Goal: Task Accomplishment & Management: Complete application form

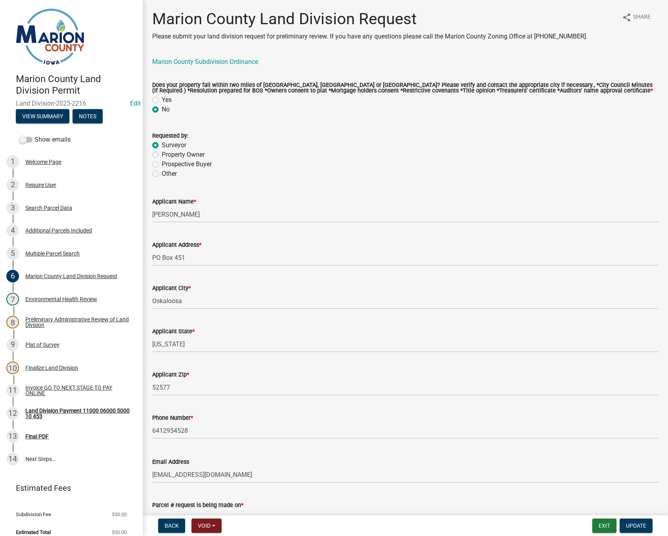
scroll to position [872, 0]
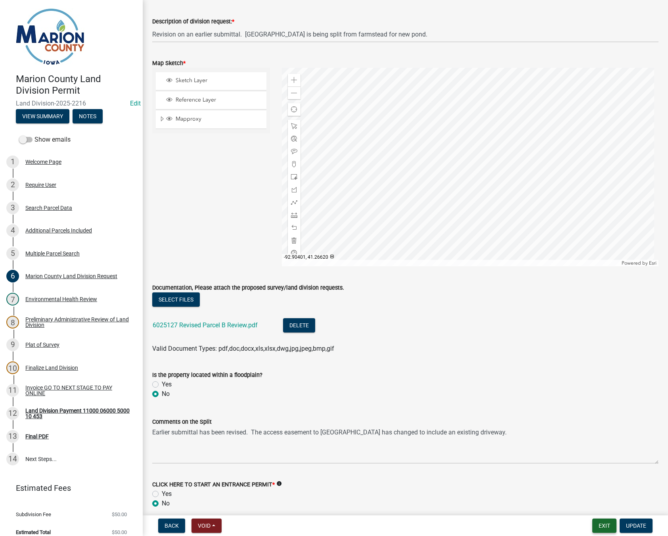
click at [606, 526] on button "Exit" at bounding box center [604, 525] width 24 height 14
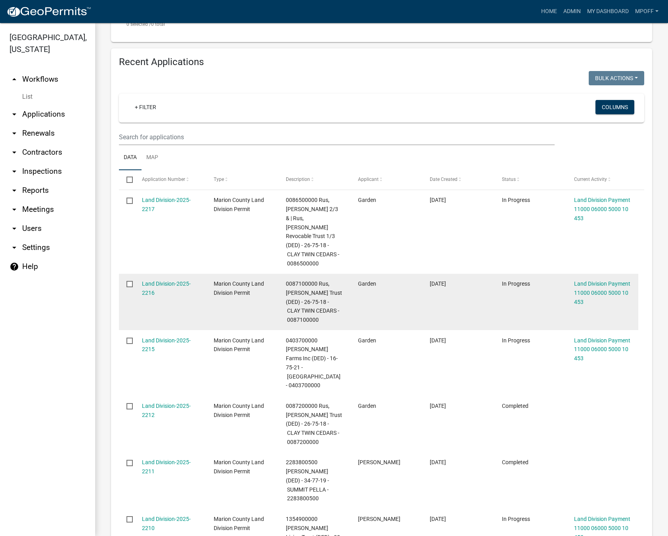
scroll to position [477, 0]
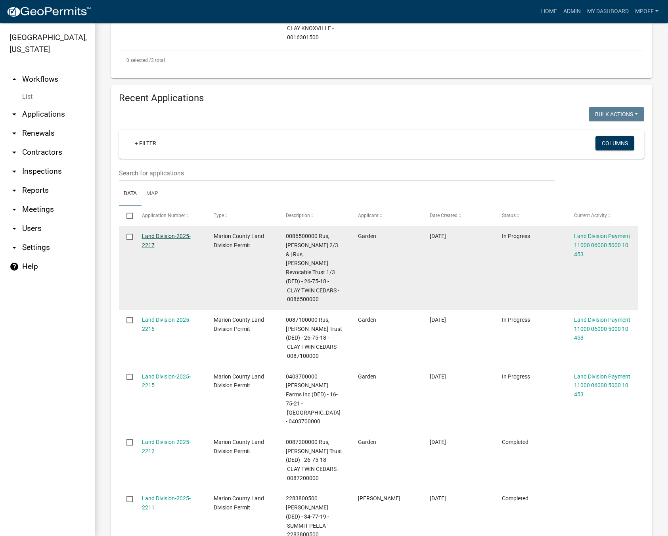
click at [147, 233] on link "Land Division-2025-2217" at bounding box center [166, 240] width 49 height 15
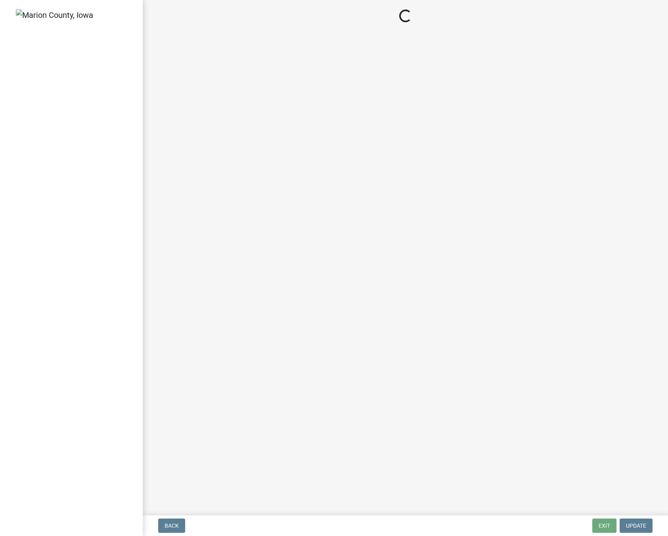
select select "3: 3"
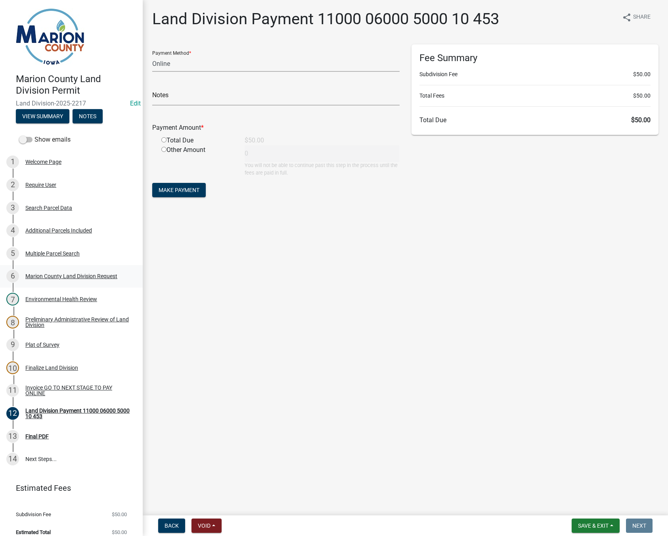
click at [55, 272] on div "6 Marion County Land Division Request" at bounding box center [68, 276] width 124 height 13
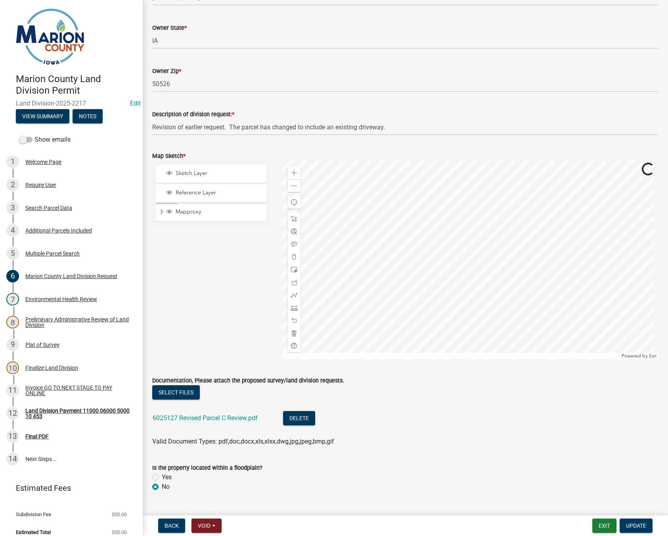
scroll to position [872, 0]
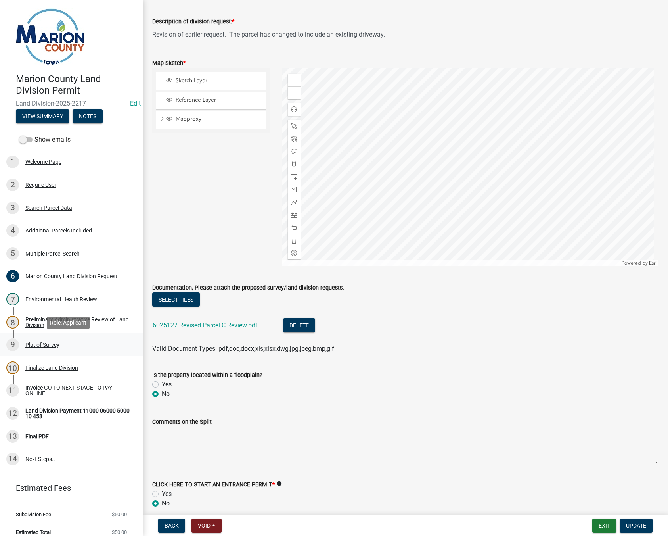
click at [31, 345] on div "Plat of Survey" at bounding box center [42, 345] width 34 height 6
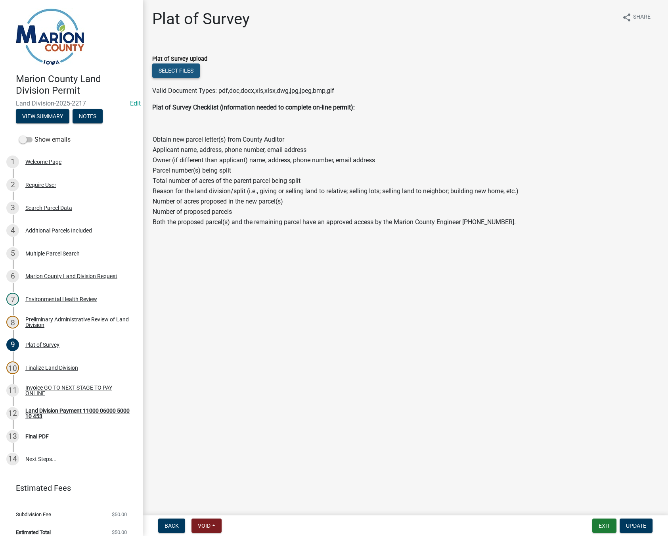
click at [186, 70] on button "Select files" at bounding box center [176, 70] width 48 height 14
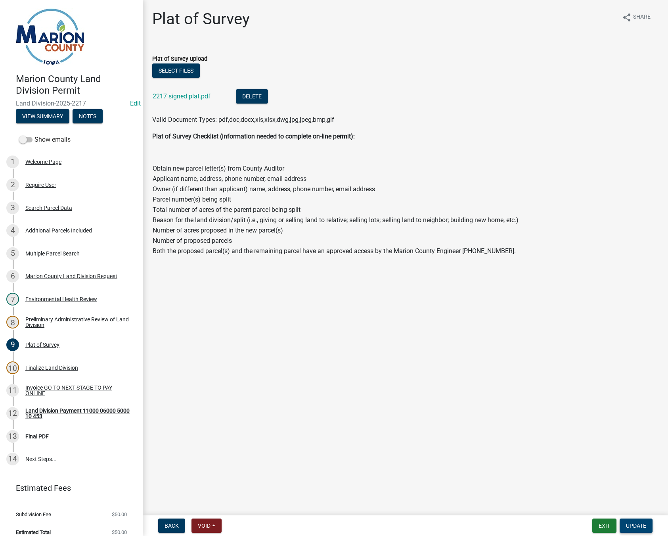
click at [640, 530] on button "Update" at bounding box center [636, 525] width 33 height 14
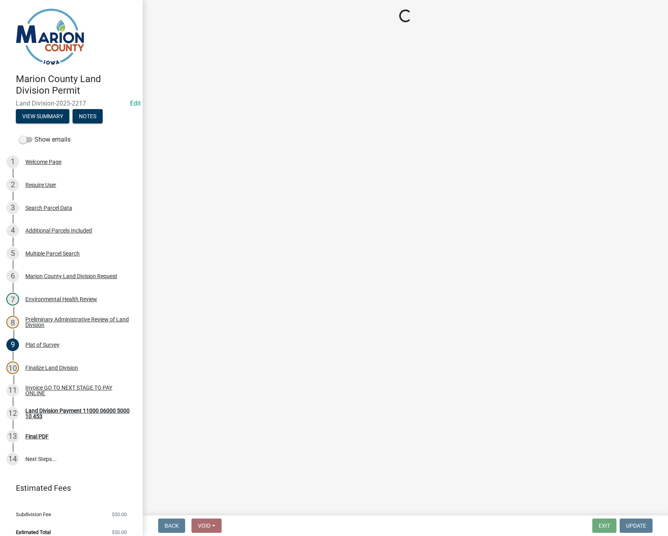
select select "3: 3"
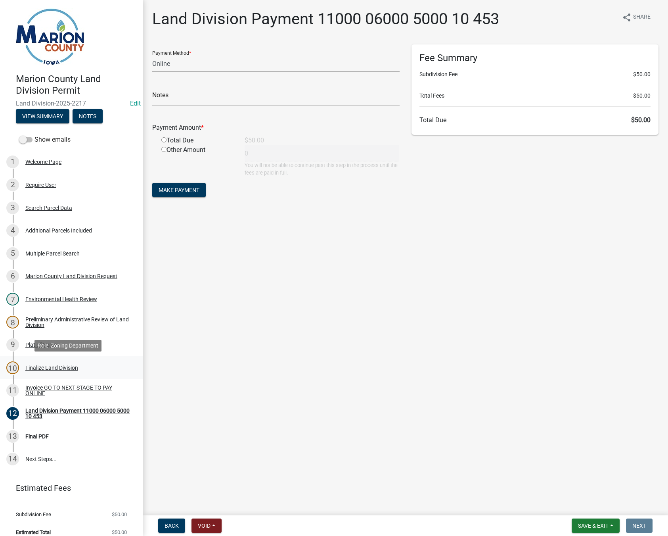
click at [41, 368] on div "Finalize Land Division" at bounding box center [51, 368] width 53 height 6
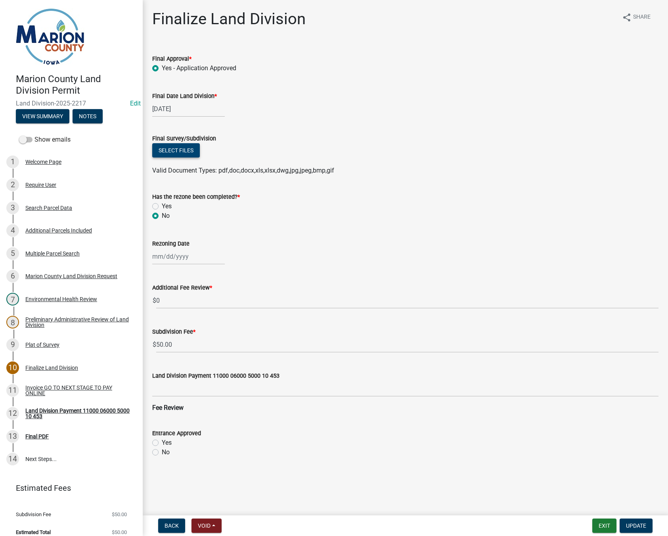
click at [180, 150] on button "Select files" at bounding box center [176, 150] width 48 height 14
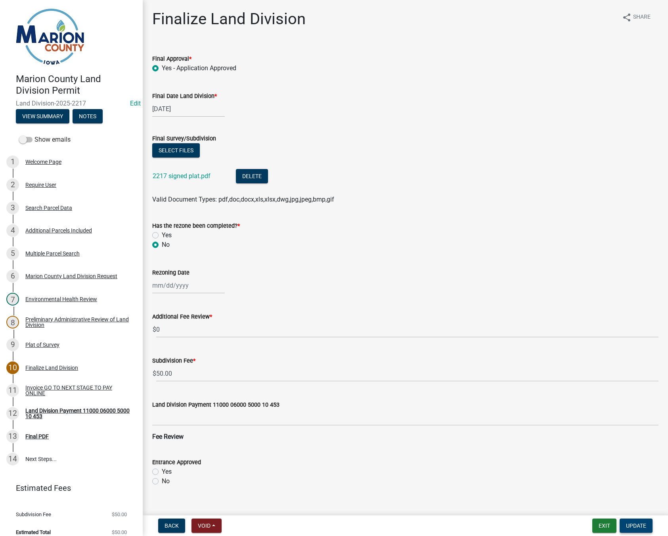
click at [639, 529] on span "Update" at bounding box center [636, 525] width 20 height 6
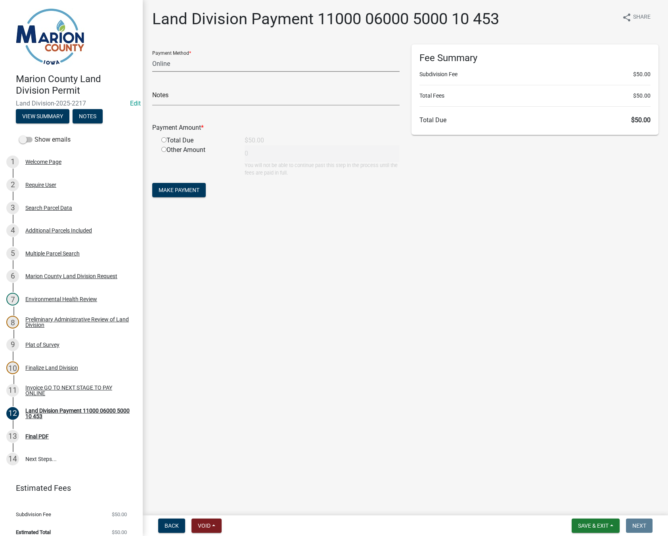
click at [195, 62] on select "Credit Card POS Check Cash Online" at bounding box center [275, 64] width 247 height 16
select select "1: 0"
click at [152, 56] on select "Credit Card POS Check Cash Online" at bounding box center [275, 64] width 247 height 16
click at [163, 140] on input "radio" at bounding box center [163, 139] width 5 height 5
radio input "true"
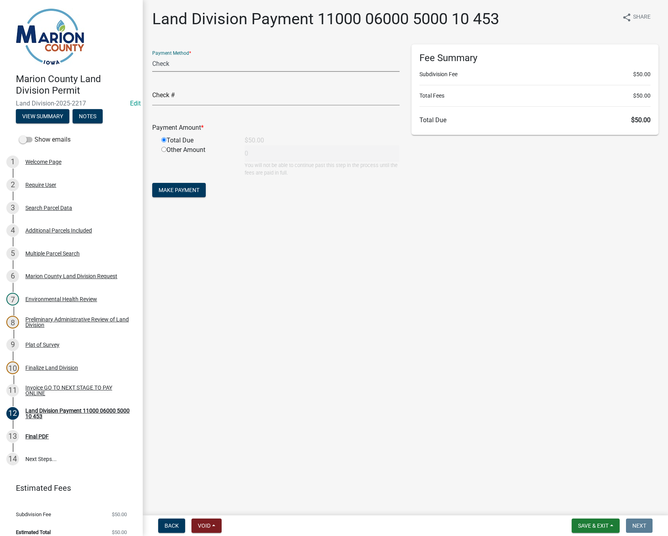
type input "50"
click at [176, 194] on button "Make Payment" at bounding box center [179, 190] width 54 height 14
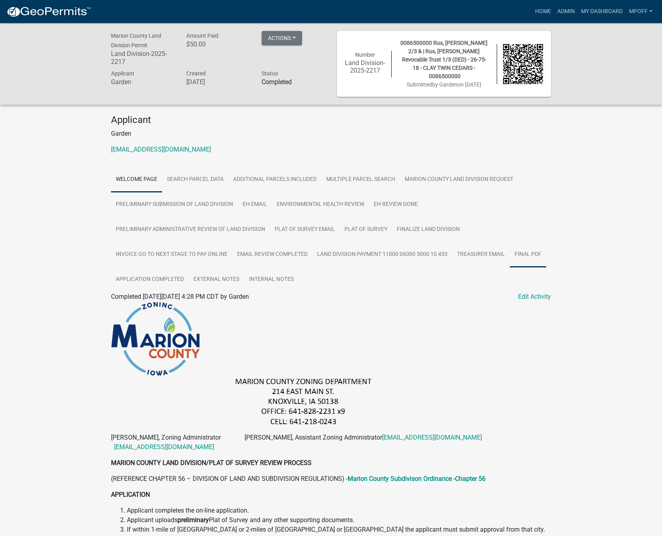
click at [532, 247] on link "Final PDF" at bounding box center [528, 254] width 36 height 25
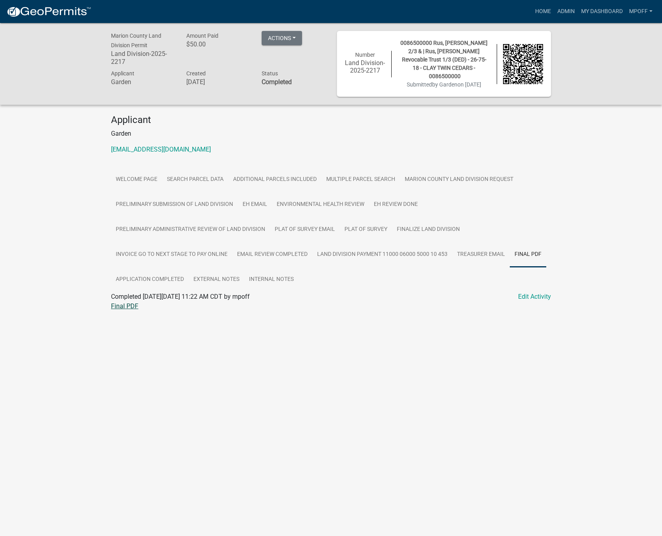
click at [128, 302] on link "Final PDF" at bounding box center [124, 306] width 27 height 8
click at [292, 40] on button "Actions" at bounding box center [282, 38] width 40 height 14
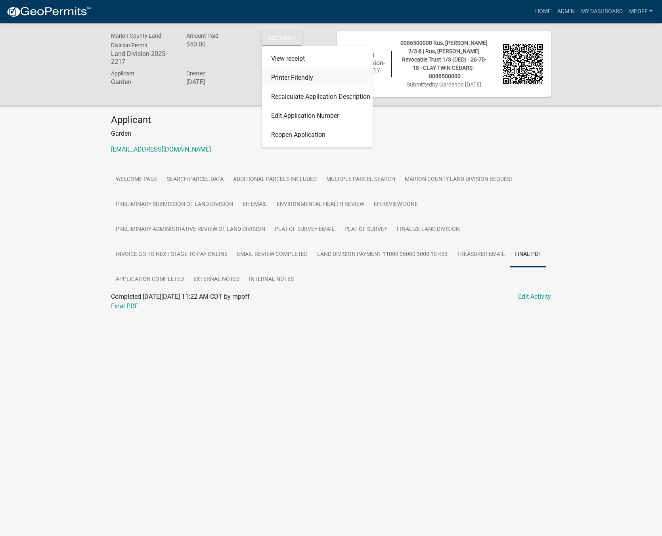
click at [294, 76] on link "Printer Friendly" at bounding box center [317, 77] width 111 height 19
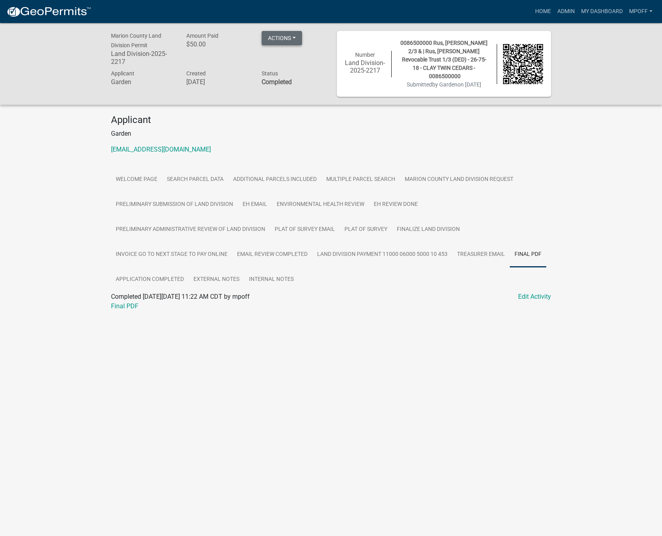
click at [290, 40] on button "Actions" at bounding box center [282, 38] width 40 height 14
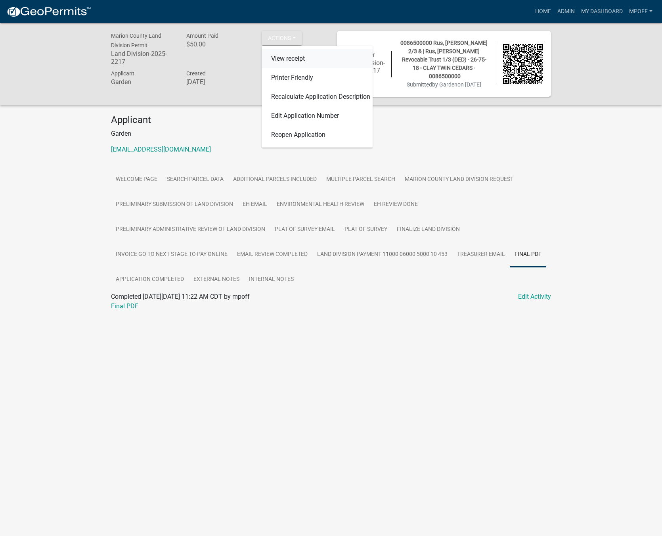
click at [287, 54] on link "View receipt" at bounding box center [317, 58] width 111 height 19
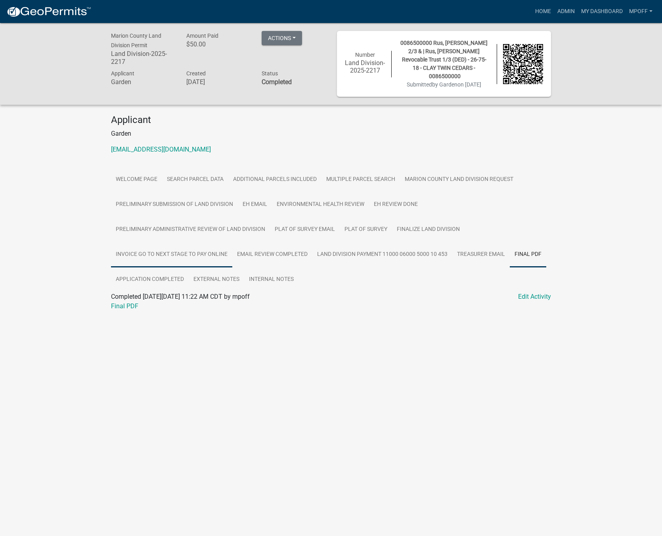
click at [165, 244] on link "Invoice GO TO NEXT STAGE TO PAY ONLINE" at bounding box center [171, 254] width 121 height 25
click at [154, 302] on link "Invoice GO TO NEXT STAGE TO PAY ONLINE" at bounding box center [173, 306] width 124 height 8
click at [572, 11] on link "Admin" at bounding box center [566, 11] width 24 height 15
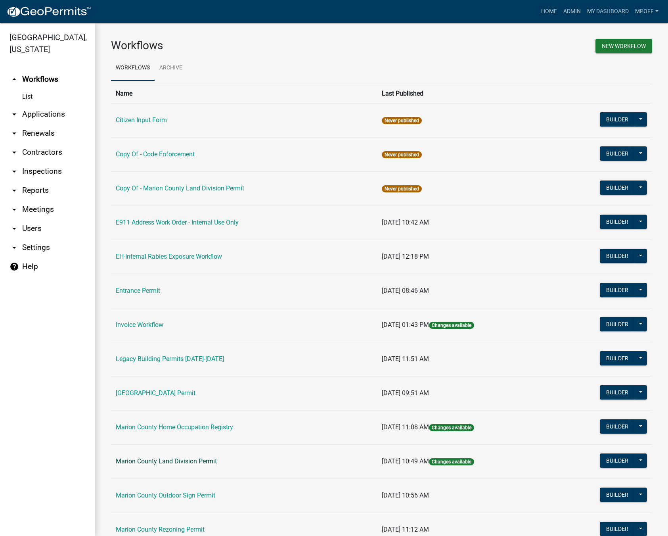
click at [160, 458] on link "Marion County Land Division Permit" at bounding box center [166, 461] width 101 height 8
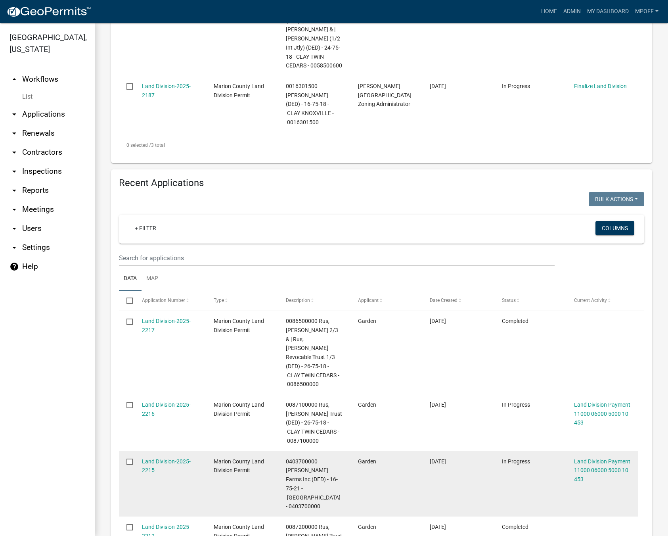
scroll to position [396, 0]
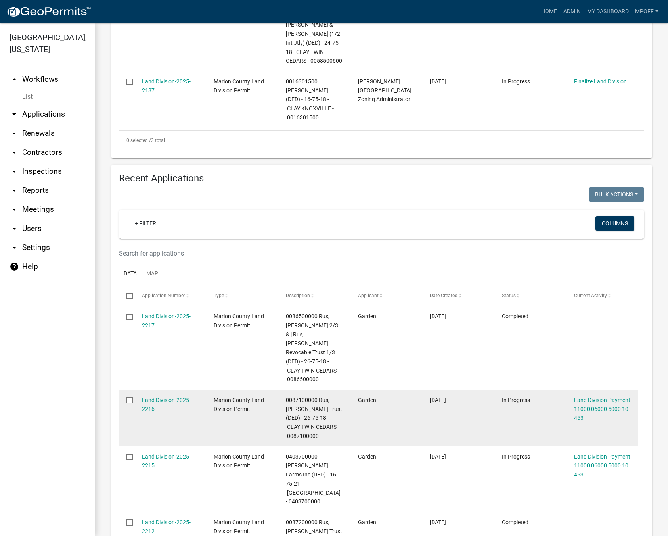
click at [150, 395] on div "Land Division-2025-2216" at bounding box center [170, 404] width 57 height 18
click at [147, 396] on link "Land Division-2025-2216" at bounding box center [166, 403] width 49 height 15
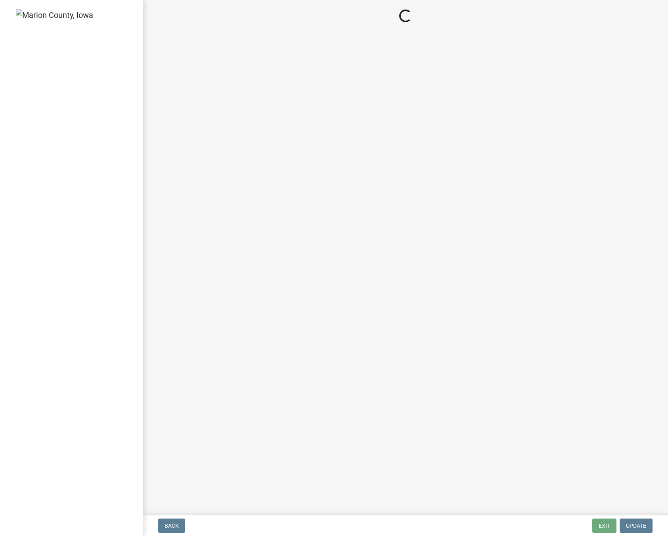
select select "3: 3"
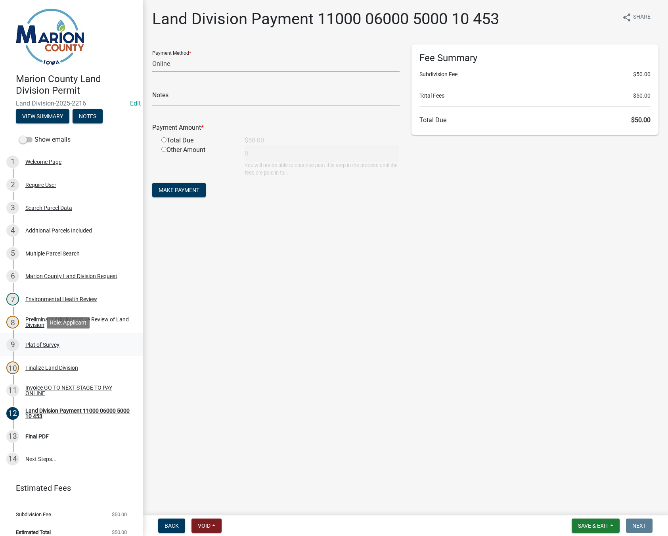
click at [38, 348] on div "9 Plat of Survey" at bounding box center [68, 344] width 124 height 13
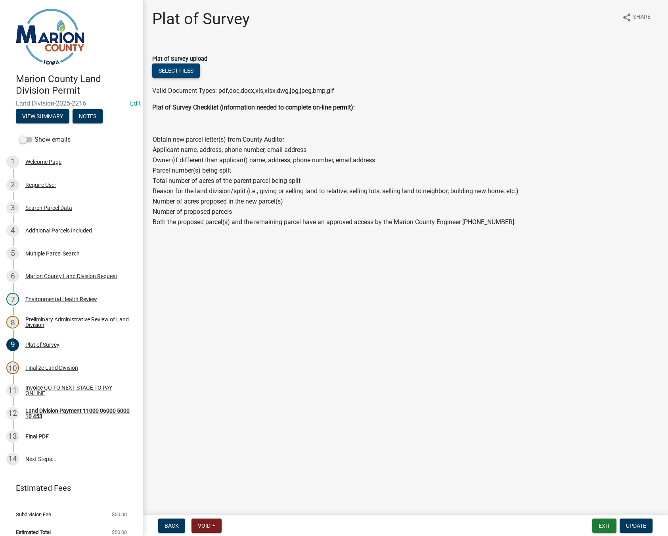
click at [166, 65] on button "Select files" at bounding box center [176, 70] width 48 height 14
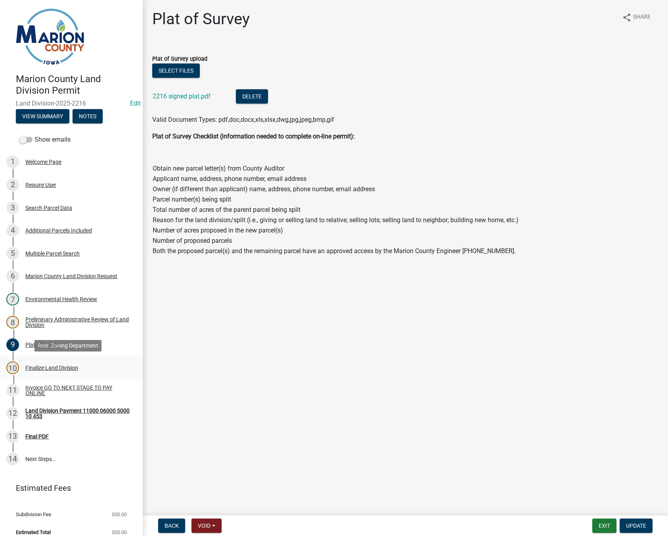
click at [34, 364] on div "10 Finalize Land Division" at bounding box center [68, 367] width 124 height 13
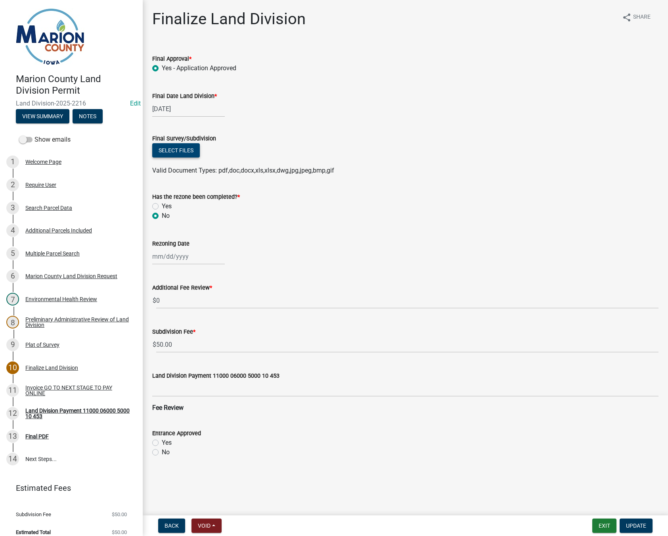
click at [170, 154] on button "Select files" at bounding box center [176, 150] width 48 height 14
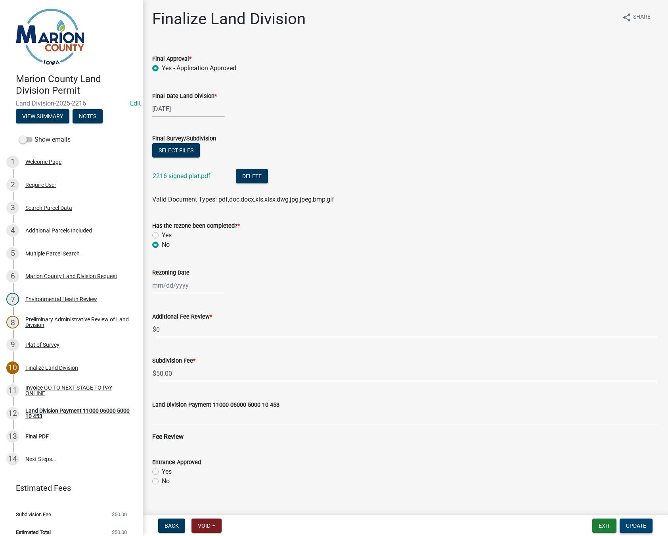
click at [633, 527] on span "Update" at bounding box center [636, 525] width 20 height 6
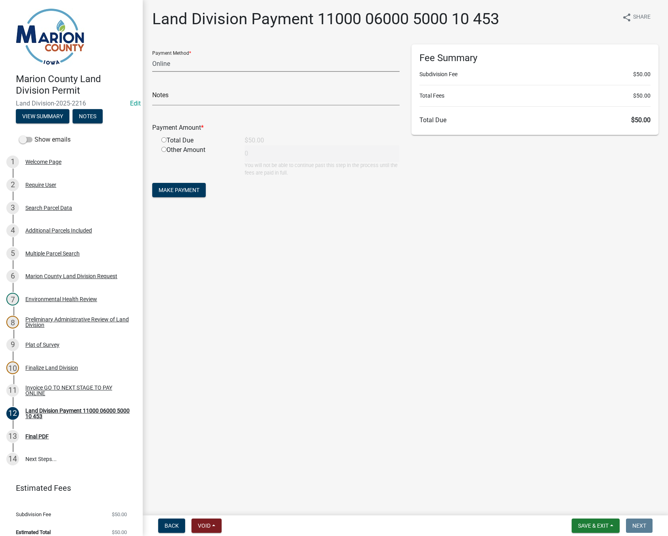
click at [170, 63] on select "Credit Card POS Check Cash Online" at bounding box center [275, 64] width 247 height 16
select select "1: 0"
click at [152, 56] on select "Credit Card POS Check Cash Online" at bounding box center [275, 64] width 247 height 16
click at [161, 140] on input "radio" at bounding box center [163, 139] width 5 height 5
radio input "true"
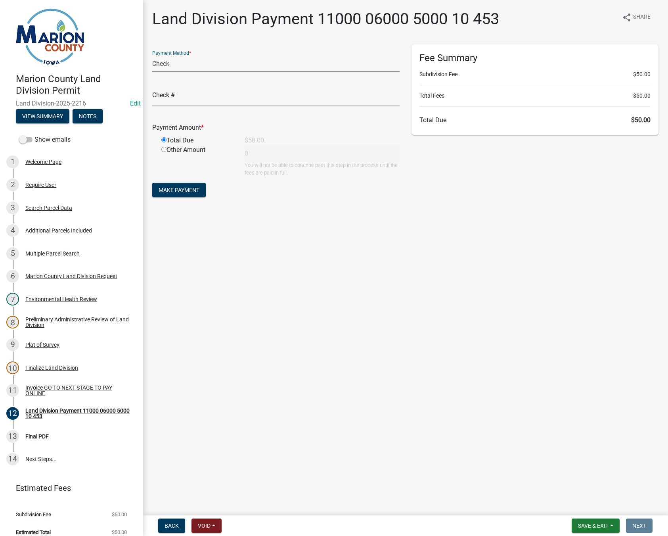
type input "50"
click at [173, 188] on span "Make Payment" at bounding box center [179, 190] width 41 height 6
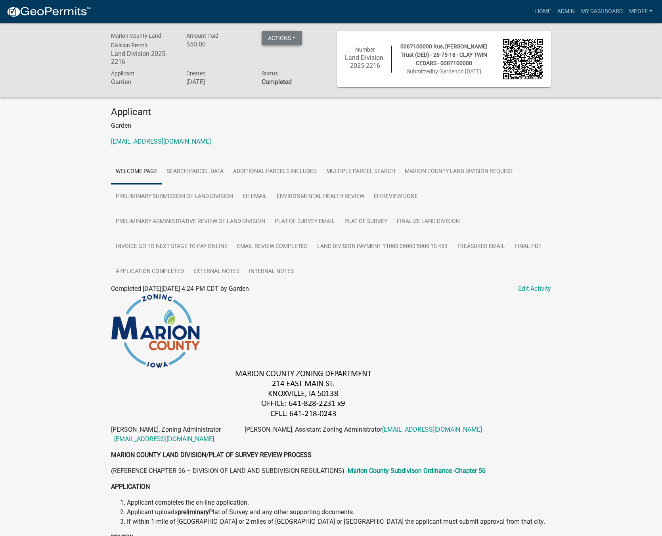
click at [287, 39] on button "Actions" at bounding box center [282, 38] width 40 height 14
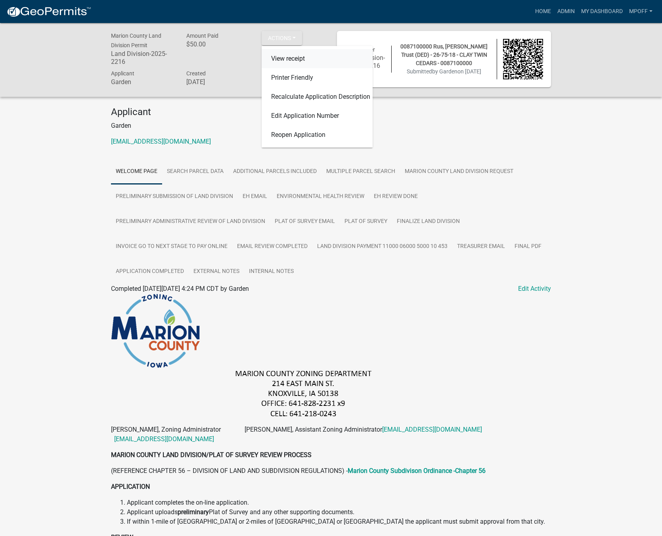
click at [291, 56] on link "View receipt" at bounding box center [317, 58] width 111 height 19
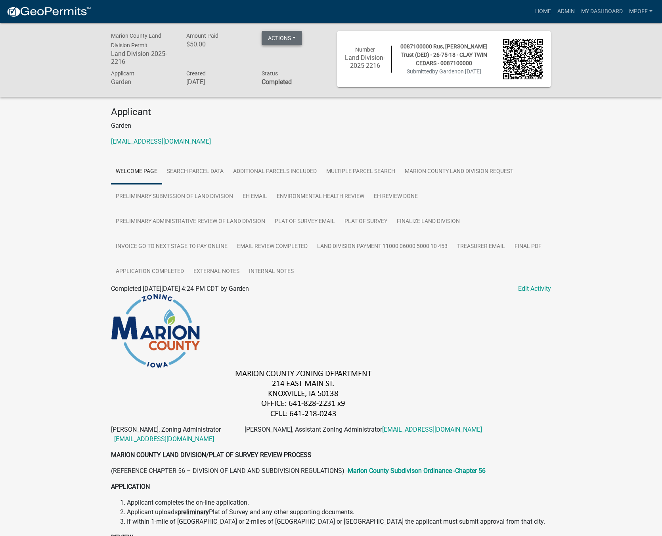
click at [299, 34] on button "Actions" at bounding box center [282, 38] width 40 height 14
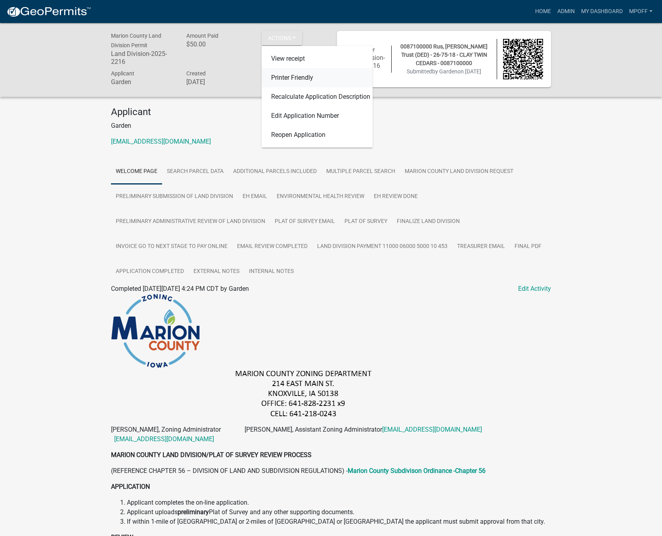
click at [298, 78] on link "Printer Friendly" at bounding box center [317, 77] width 111 height 19
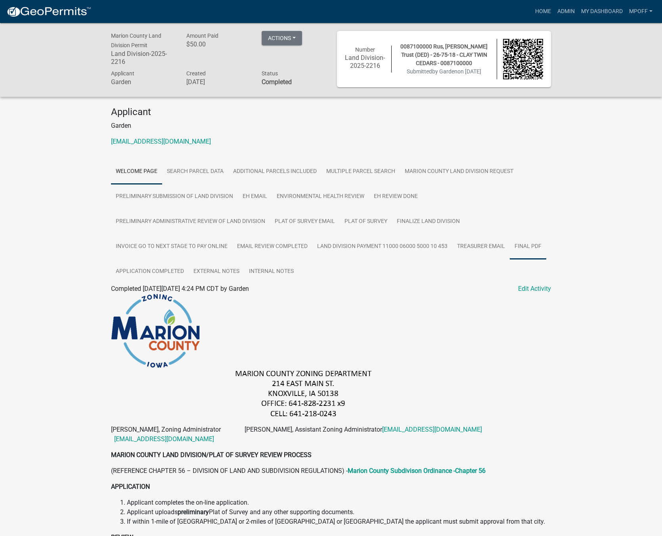
click at [525, 247] on link "Final PDF" at bounding box center [528, 246] width 36 height 25
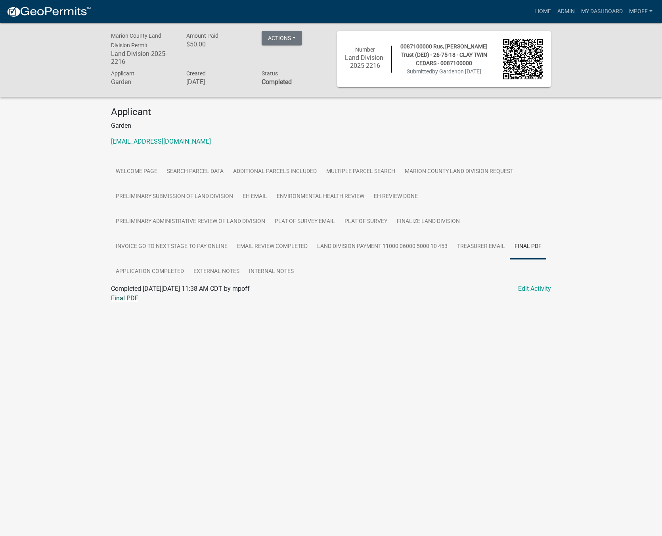
click at [121, 298] on link "Final PDF" at bounding box center [124, 298] width 27 height 8
click at [385, 250] on link "Land Division Payment 11000 06000 5000 10 453" at bounding box center [382, 246] width 140 height 25
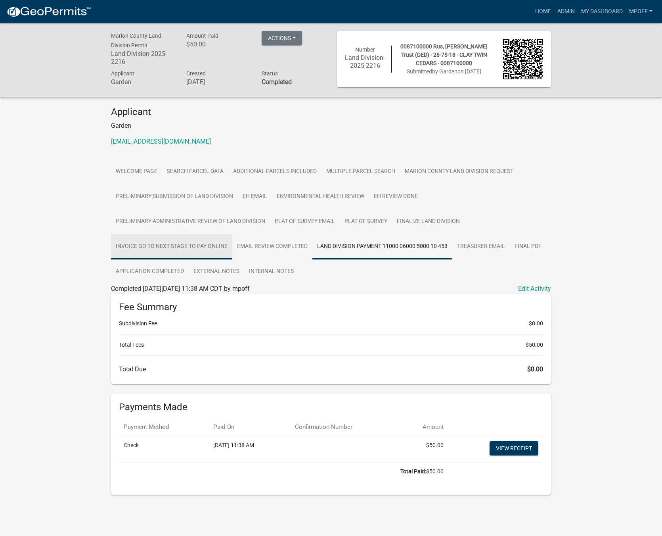
click at [144, 241] on link "Invoice GO TO NEXT STAGE TO PAY ONLINE" at bounding box center [171, 246] width 121 height 25
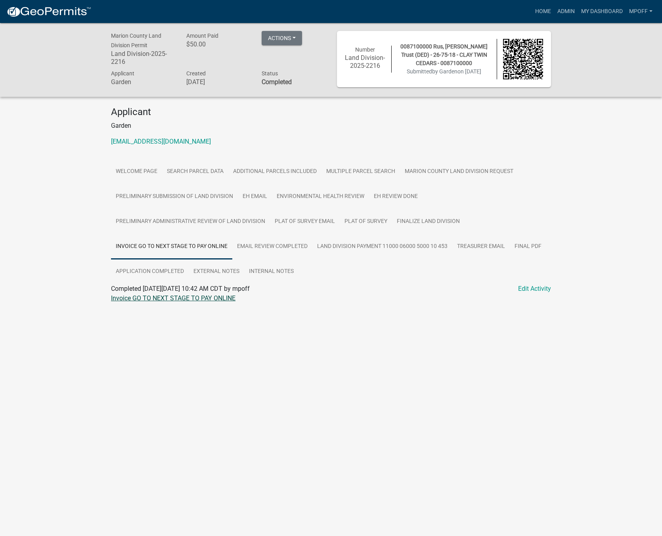
click at [137, 301] on link "Invoice GO TO NEXT STAGE TO PAY ONLINE" at bounding box center [173, 298] width 124 height 8
click at [567, 11] on link "Admin" at bounding box center [566, 11] width 24 height 15
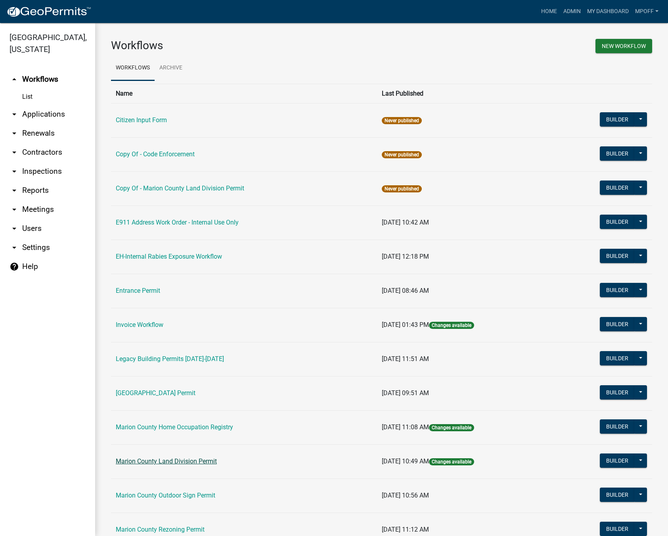
click at [165, 460] on link "Marion County Land Division Permit" at bounding box center [166, 461] width 101 height 8
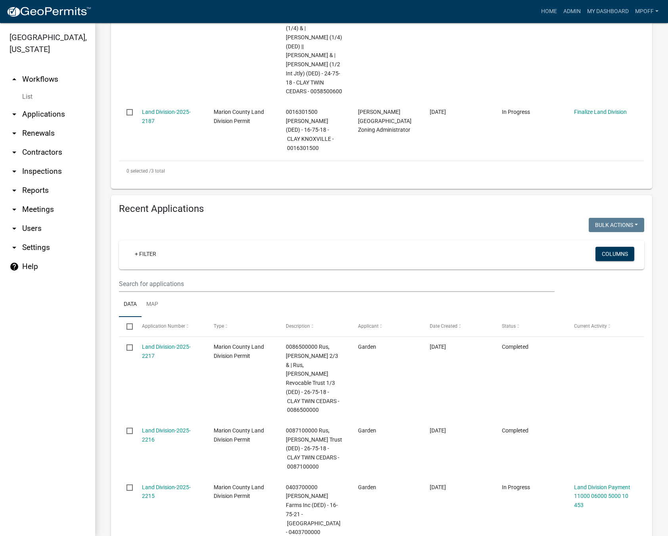
scroll to position [396, 0]
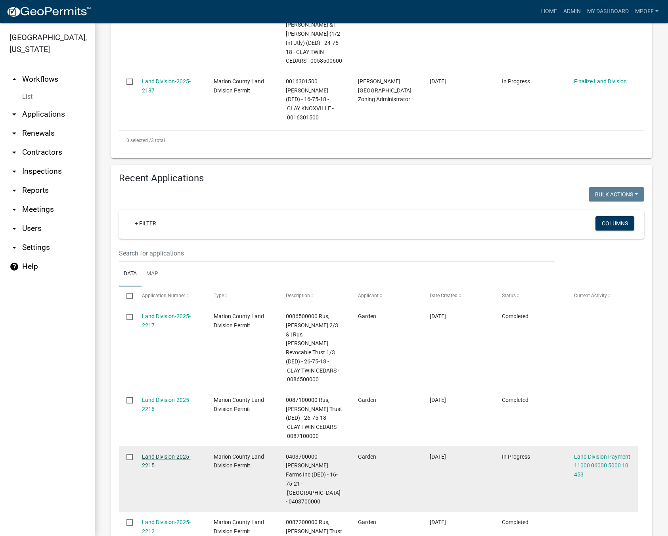
click at [150, 453] on link "Land Division-2025-2215" at bounding box center [166, 460] width 49 height 15
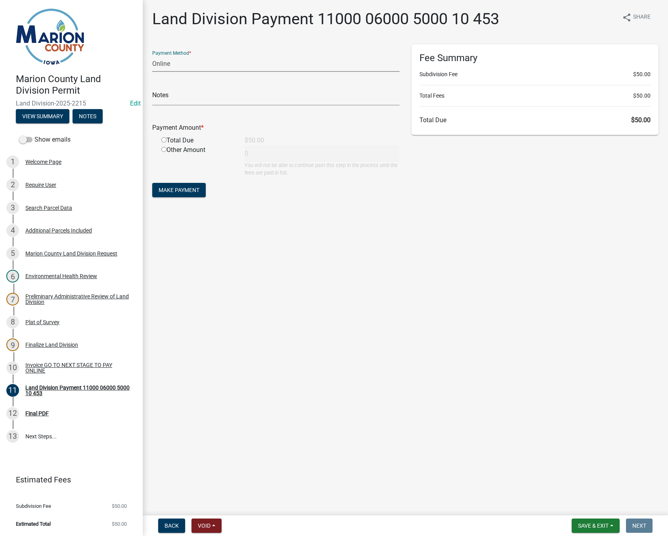
click at [161, 62] on select "Credit Card POS Check Cash Online" at bounding box center [275, 64] width 247 height 16
select select "1: 0"
click at [152, 56] on select "Credit Card POS Check Cash Online" at bounding box center [275, 64] width 247 height 16
click at [162, 139] on input "radio" at bounding box center [163, 139] width 5 height 5
radio input "true"
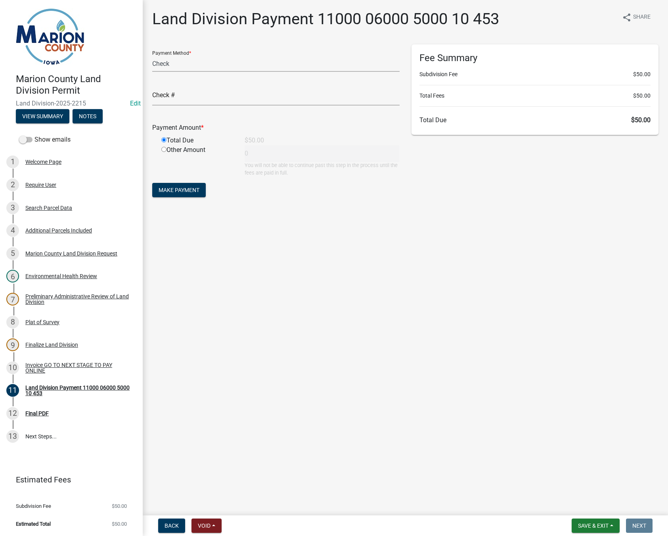
type input "50"
click at [167, 189] on span "Make Payment" at bounding box center [179, 190] width 41 height 6
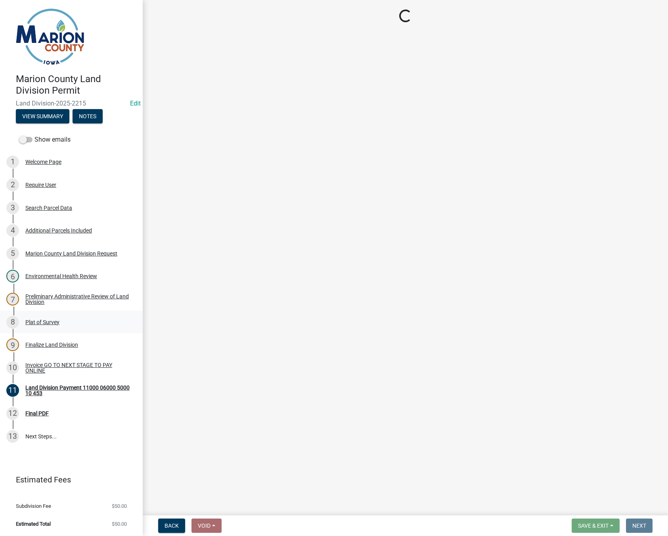
click at [38, 321] on div "Plat of Survey" at bounding box center [42, 322] width 34 height 6
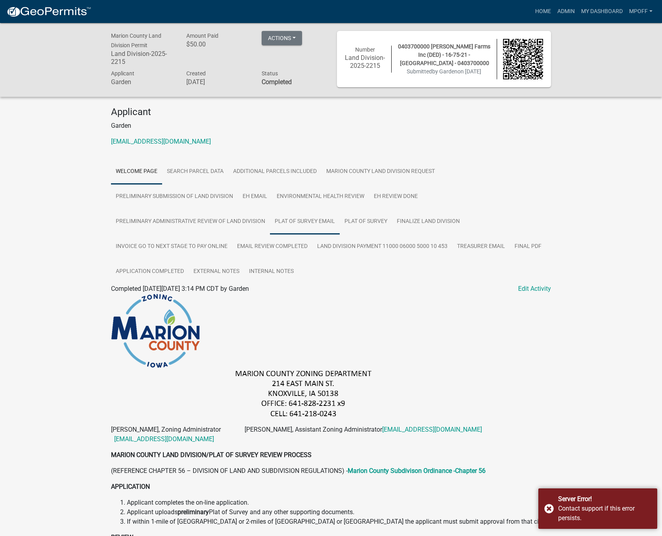
click at [304, 221] on link "Plat of Survey Email" at bounding box center [305, 221] width 70 height 25
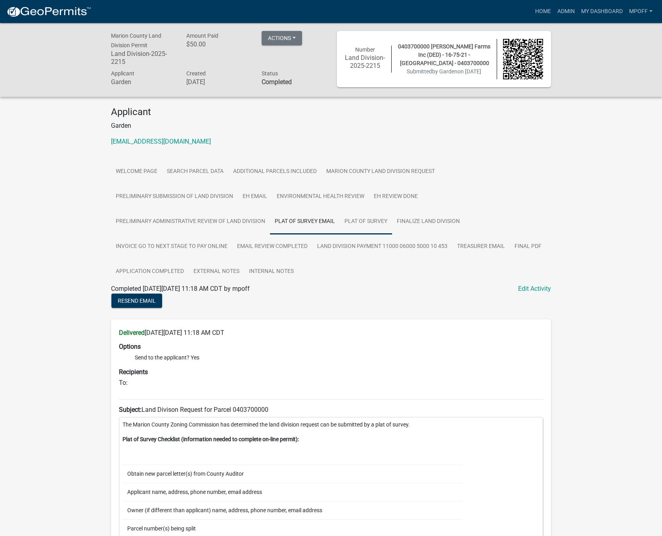
click at [372, 222] on link "Plat of Survey" at bounding box center [366, 221] width 52 height 25
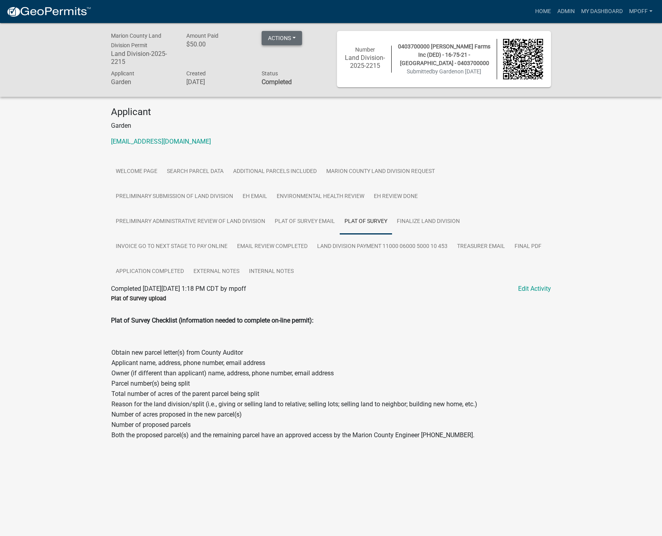
click at [291, 39] on button "Actions" at bounding box center [282, 38] width 40 height 14
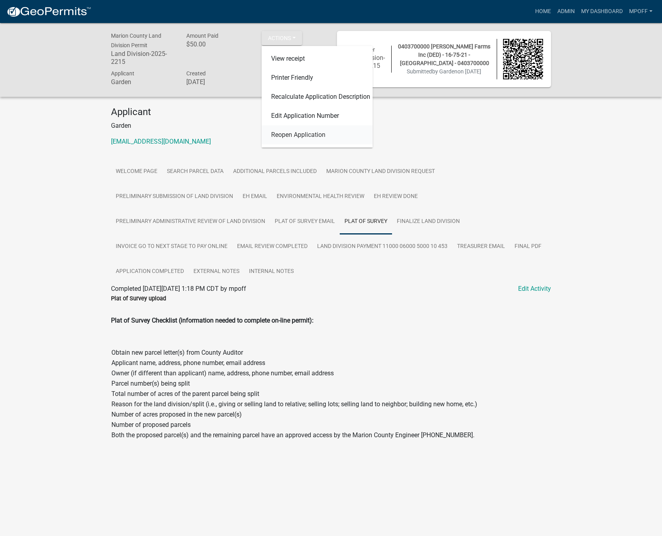
click at [303, 136] on link "Reopen Application" at bounding box center [317, 134] width 111 height 19
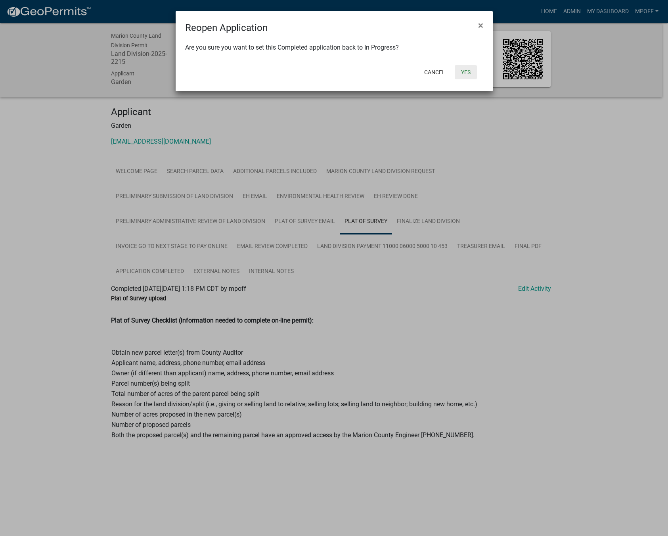
click at [465, 70] on button "Yes" at bounding box center [466, 72] width 22 height 14
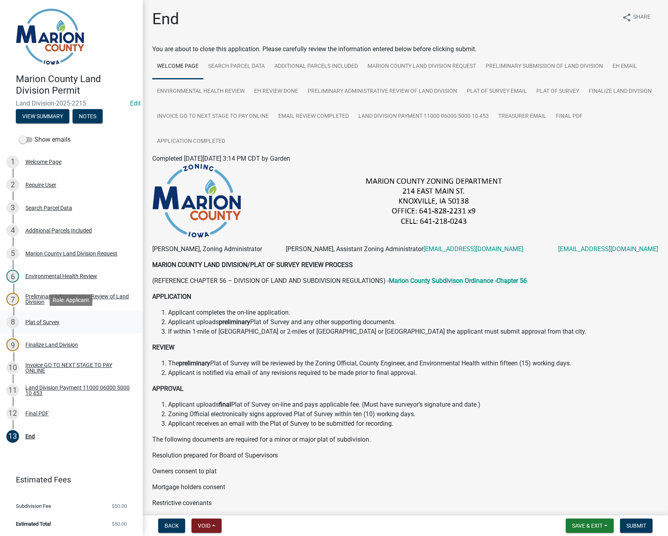
click at [41, 320] on div "Plat of Survey" at bounding box center [42, 322] width 34 height 6
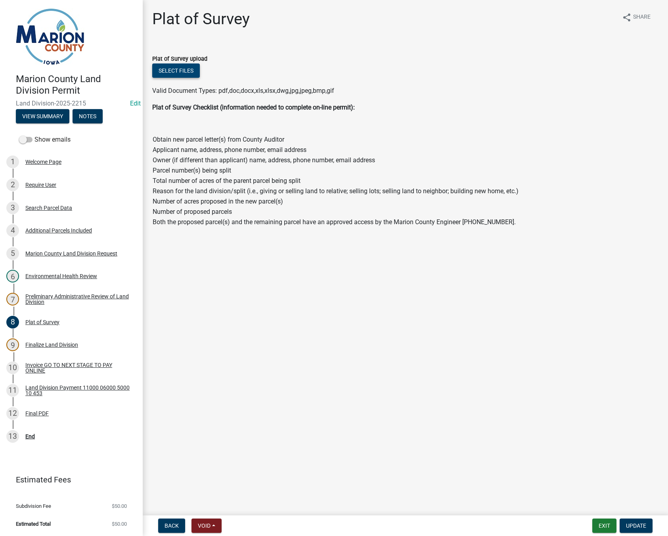
click at [170, 70] on button "Select files" at bounding box center [176, 70] width 48 height 14
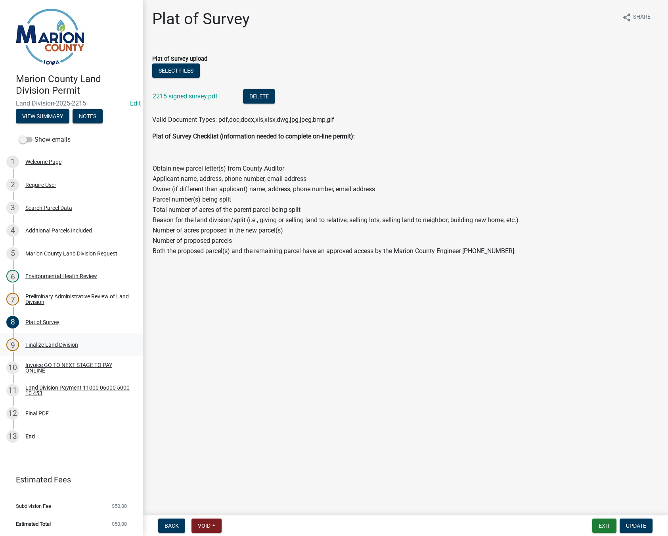
click at [47, 343] on div "Finalize Land Division" at bounding box center [51, 345] width 53 height 6
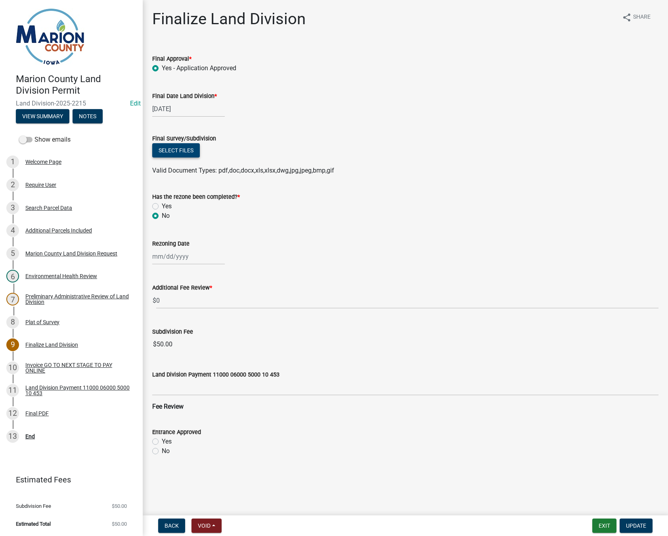
click at [186, 148] on button "Select files" at bounding box center [176, 150] width 48 height 14
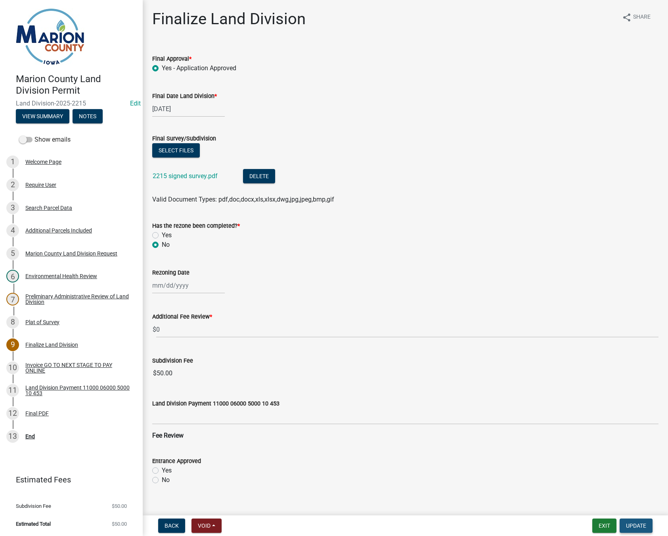
click at [632, 528] on span "Update" at bounding box center [636, 525] width 20 height 6
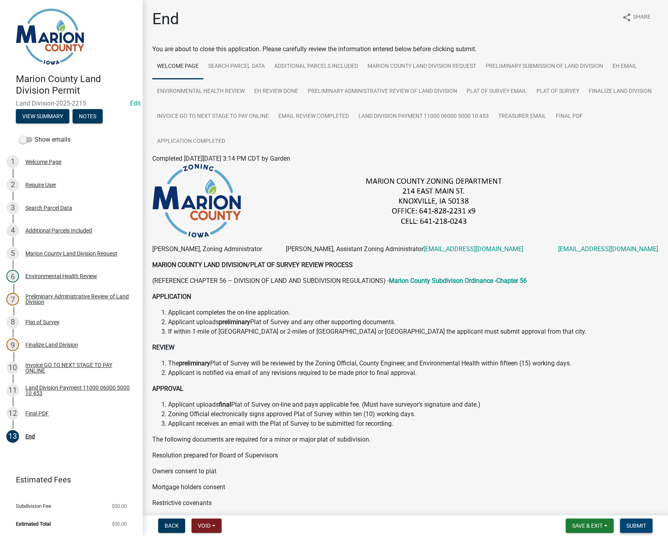
click at [632, 528] on span "Submit" at bounding box center [636, 525] width 20 height 6
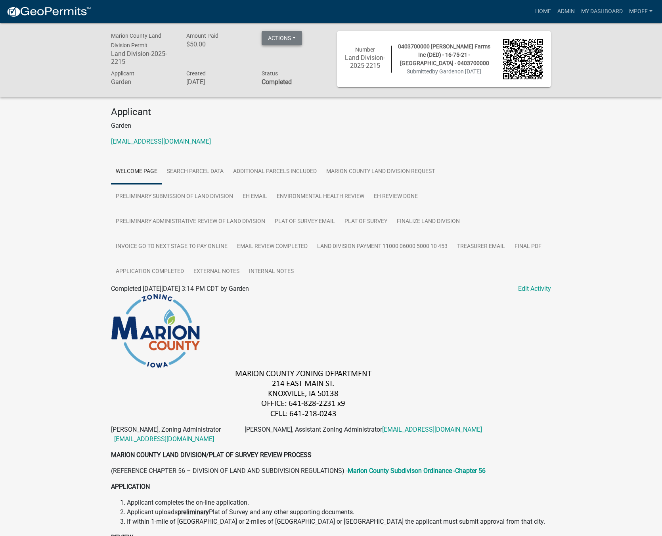
click at [291, 40] on button "Actions" at bounding box center [282, 38] width 40 height 14
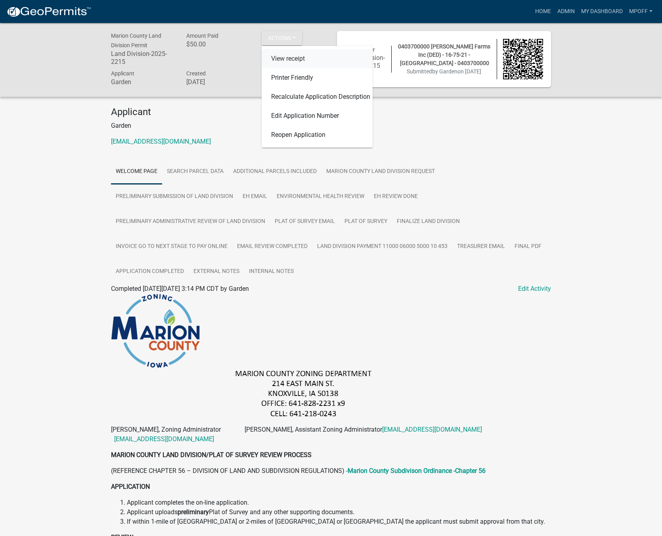
click at [292, 59] on link "View receipt" at bounding box center [317, 58] width 111 height 19
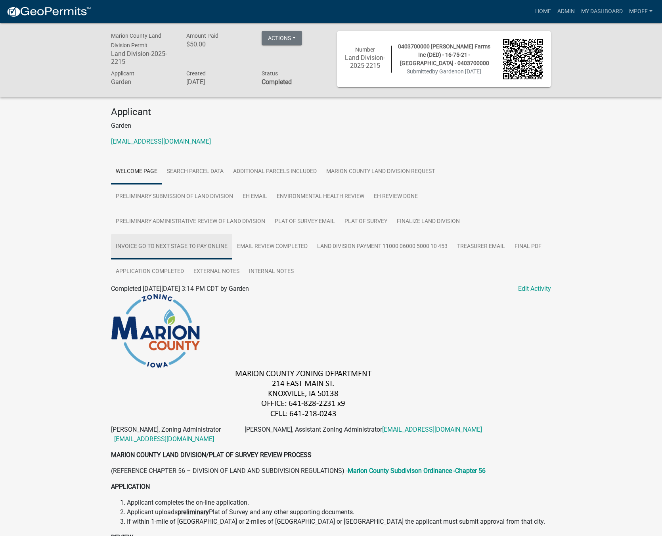
click at [197, 252] on link "Invoice GO TO NEXT STAGE TO PAY ONLINE" at bounding box center [171, 246] width 121 height 25
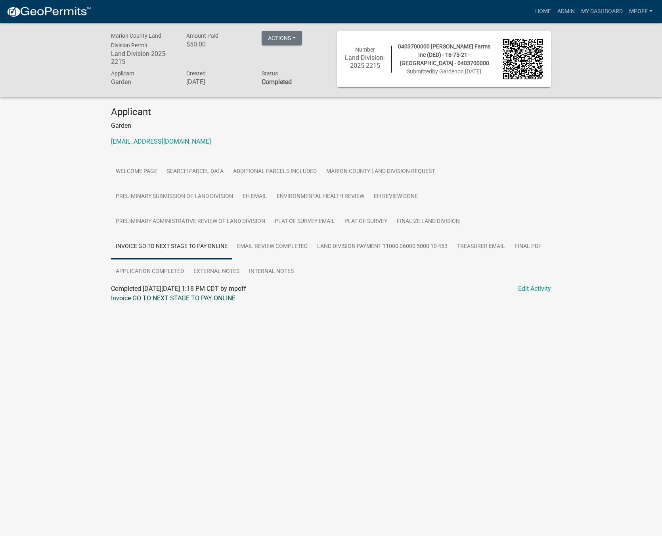
click at [145, 299] on link "Invoice GO TO NEXT STAGE TO PAY ONLINE" at bounding box center [173, 298] width 124 height 8
click at [530, 248] on link "Final PDF" at bounding box center [528, 246] width 36 height 25
click at [121, 300] on link "Final PDF" at bounding box center [124, 298] width 27 height 8
click at [566, 11] on link "Admin" at bounding box center [566, 11] width 24 height 15
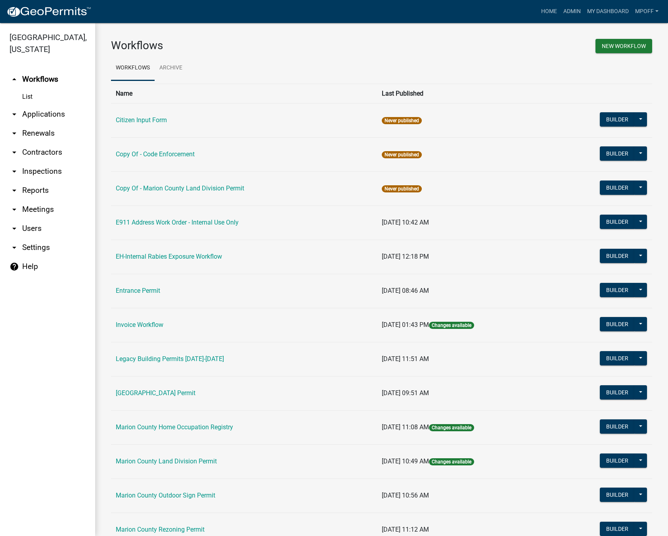
click at [180, 397] on td "[GEOGRAPHIC_DATA] Permit" at bounding box center [244, 393] width 266 height 34
click at [174, 389] on link "[GEOGRAPHIC_DATA] Permit" at bounding box center [156, 393] width 80 height 8
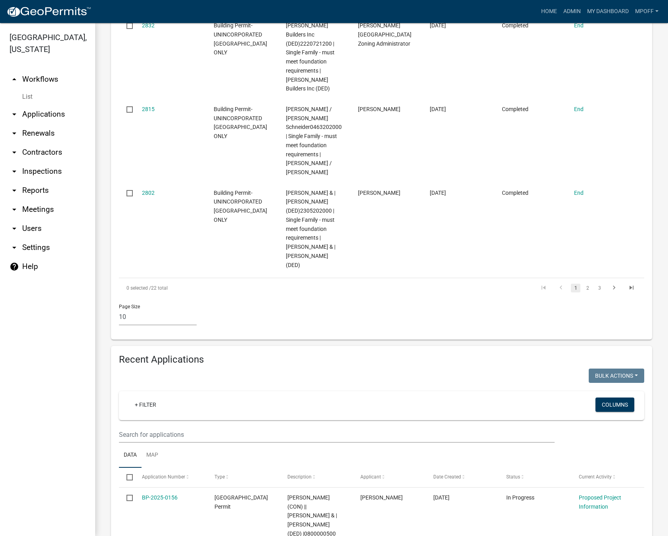
scroll to position [872, 0]
